Goal: Navigation & Orientation: Find specific page/section

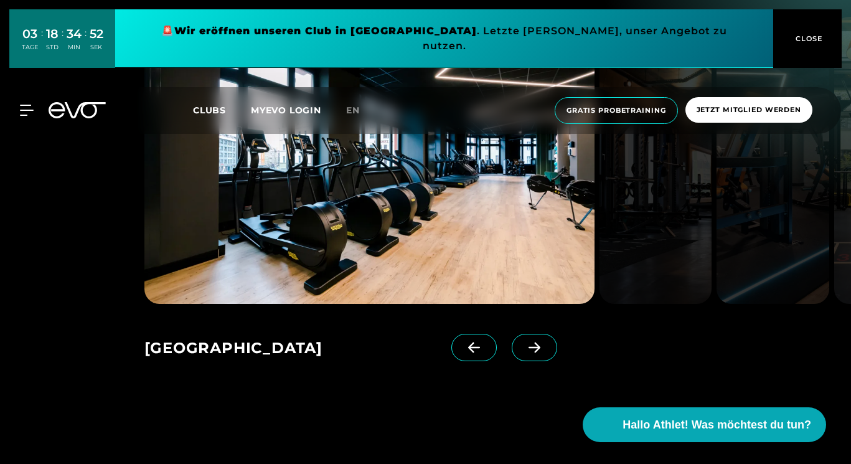
scroll to position [1814, 0]
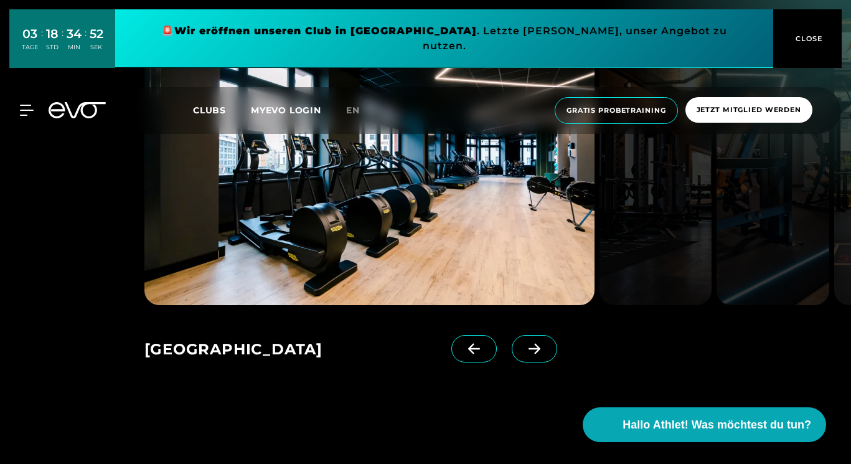
click at [392, 224] on img at bounding box center [369, 161] width 450 height 287
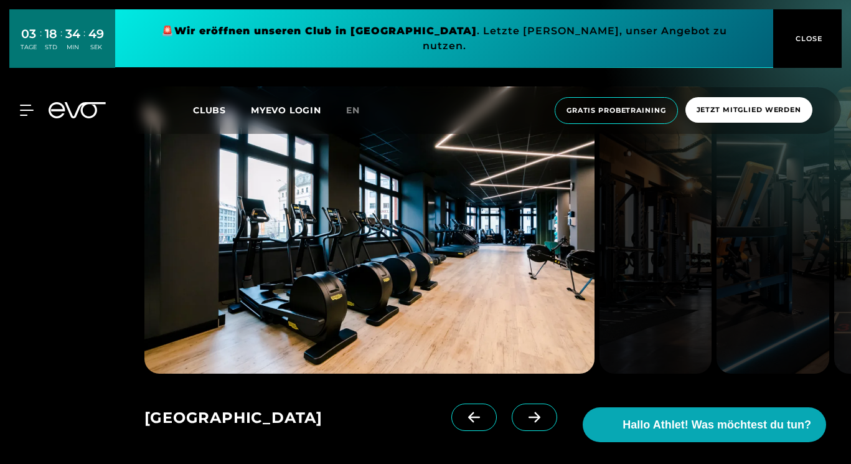
scroll to position [1744, 0]
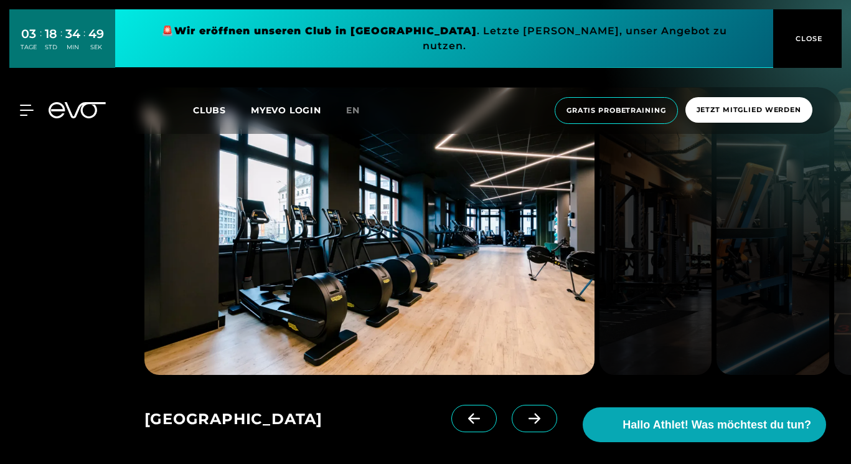
click at [547, 419] on span at bounding box center [534, 418] width 45 height 27
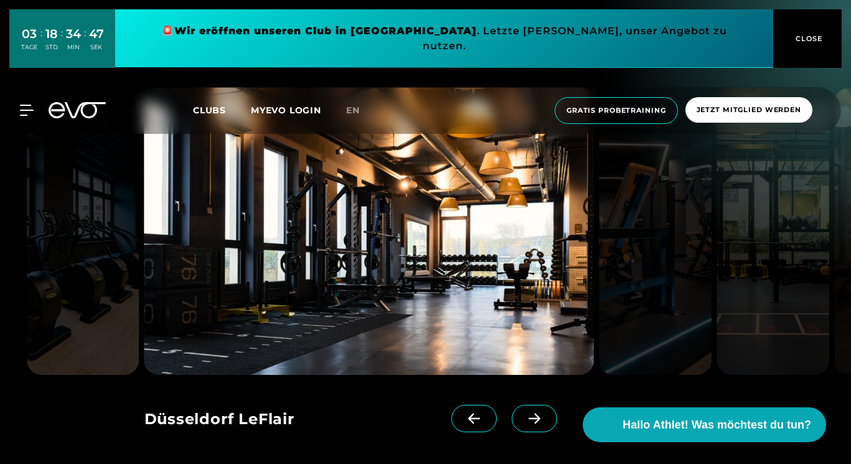
click at [547, 419] on span at bounding box center [534, 418] width 45 height 27
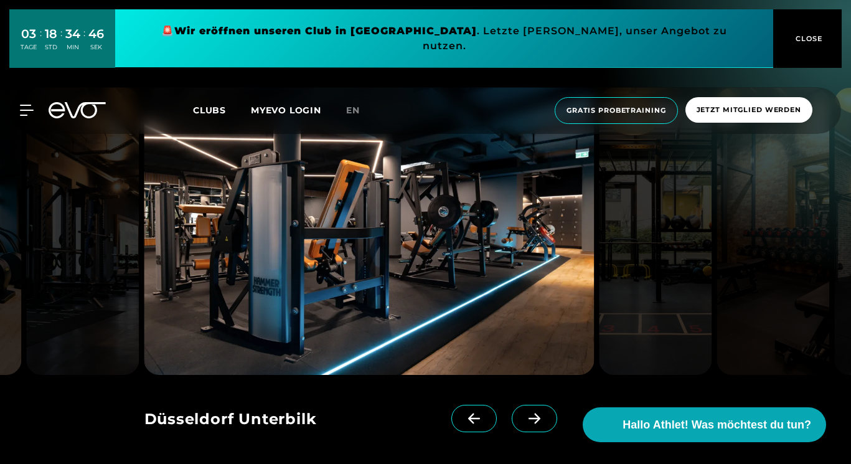
click at [547, 419] on span at bounding box center [534, 418] width 45 height 27
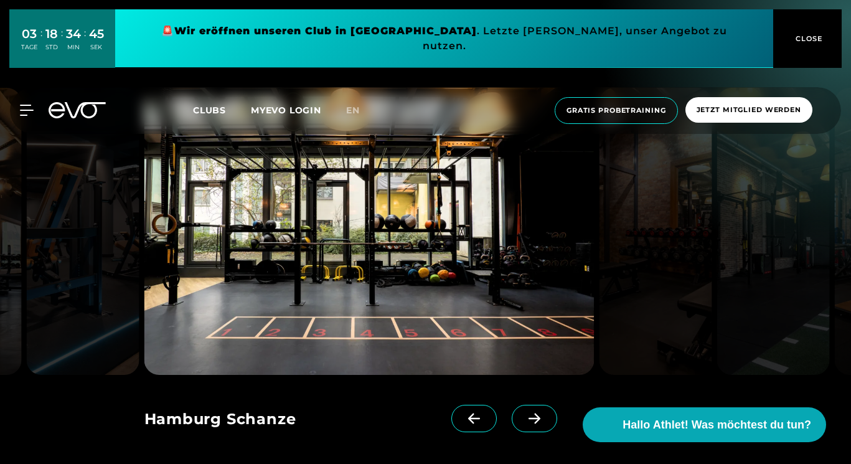
click at [547, 419] on span at bounding box center [534, 418] width 45 height 27
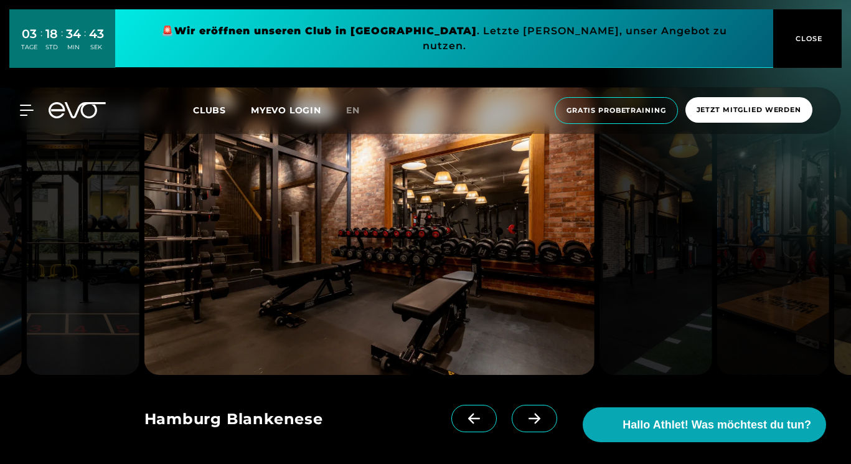
click at [547, 419] on span at bounding box center [534, 418] width 45 height 27
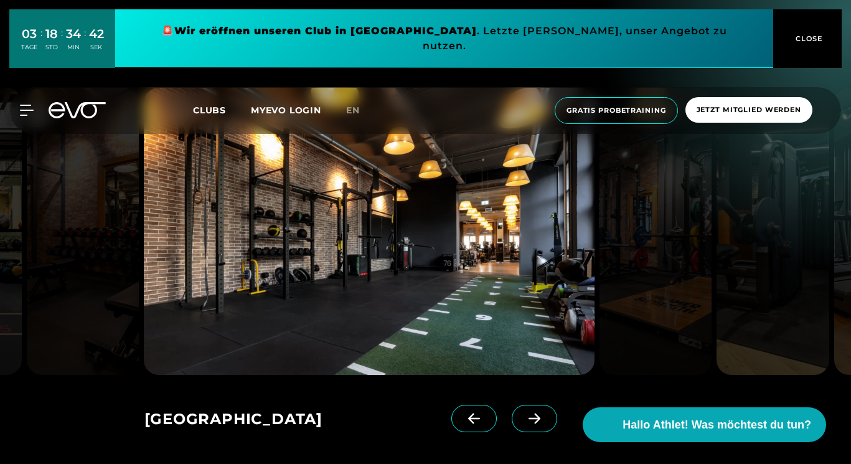
click at [547, 419] on span at bounding box center [534, 418] width 45 height 27
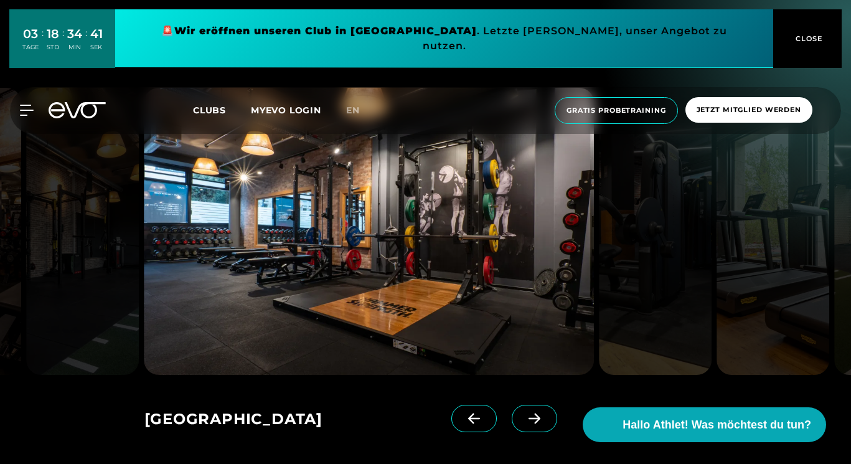
click at [547, 419] on span at bounding box center [534, 418] width 45 height 27
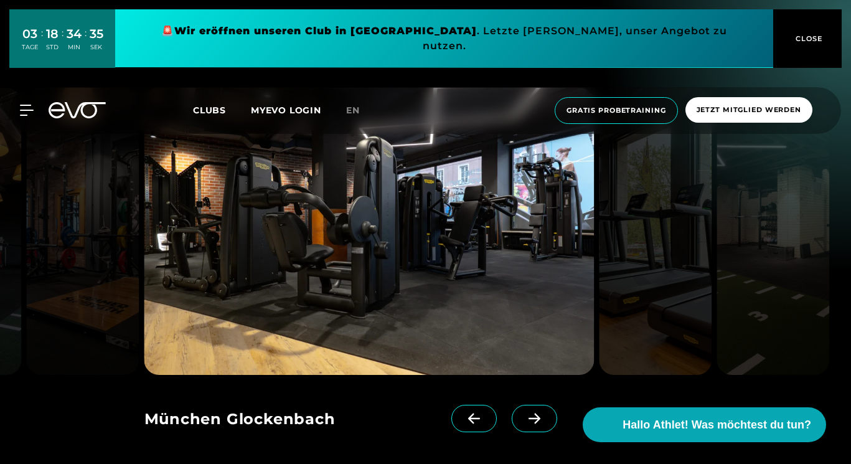
click at [547, 420] on span at bounding box center [534, 418] width 45 height 27
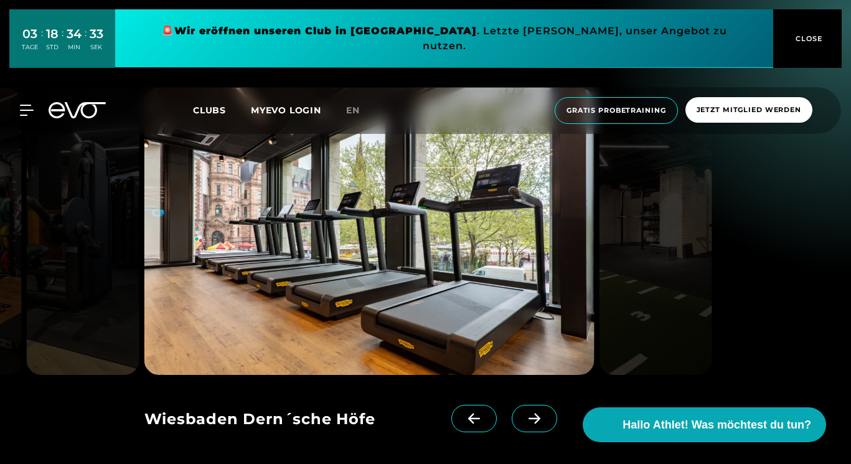
click at [540, 416] on icon at bounding box center [535, 418] width 22 height 11
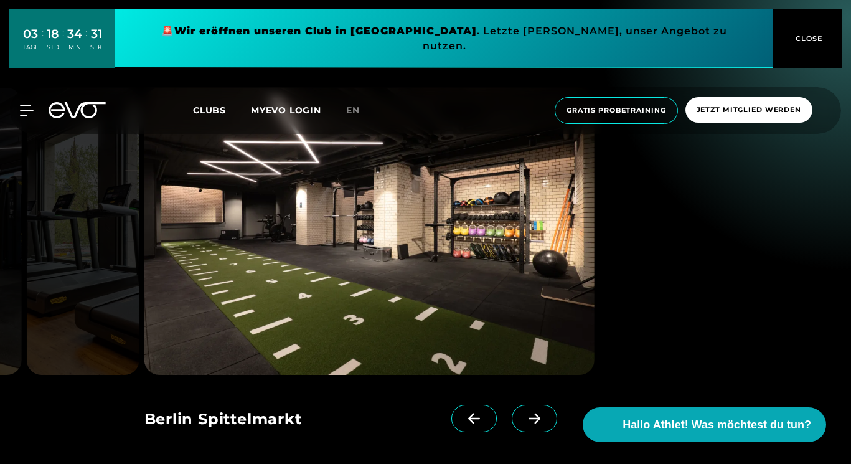
click at [540, 416] on icon at bounding box center [535, 418] width 22 height 11
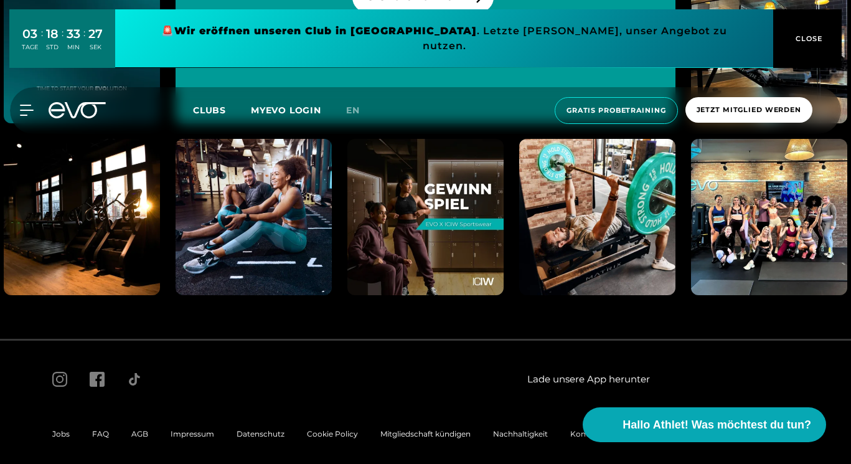
scroll to position [6486, 0]
click at [786, 18] on button "CLOSE" at bounding box center [807, 38] width 68 height 59
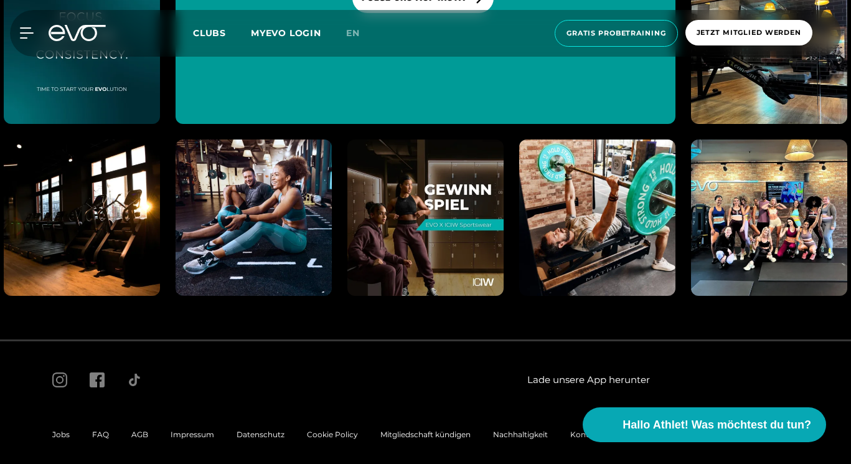
click at [202, 38] on span "Clubs" at bounding box center [209, 32] width 33 height 11
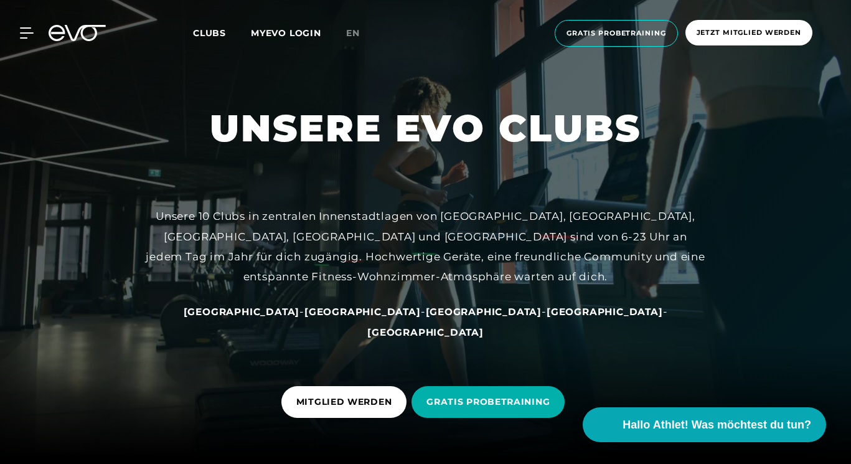
scroll to position [6, 0]
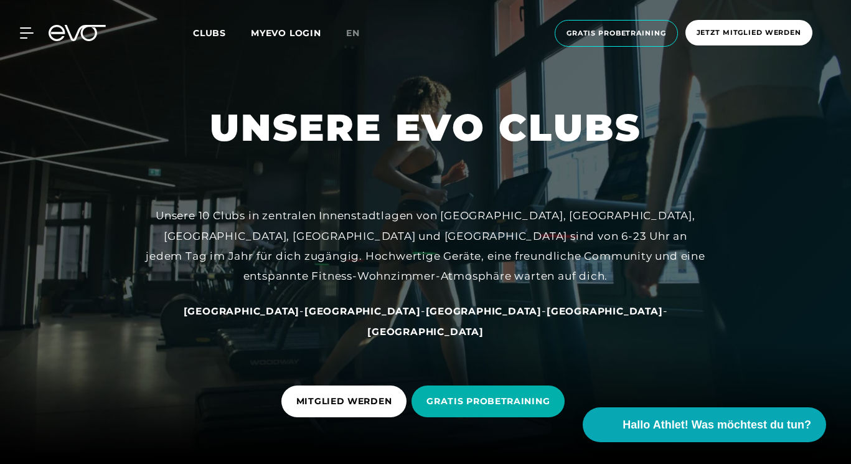
click at [547, 317] on span "[GEOGRAPHIC_DATA]" at bounding box center [605, 311] width 116 height 12
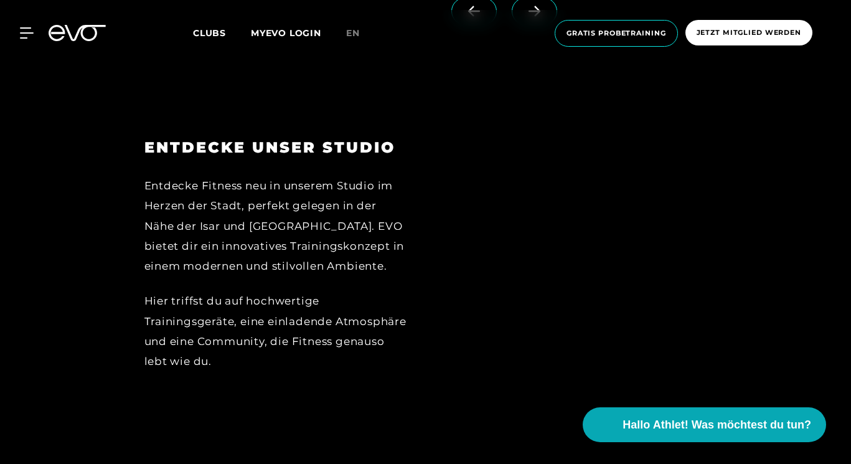
scroll to position [1735, 0]
